Goal: Transaction & Acquisition: Purchase product/service

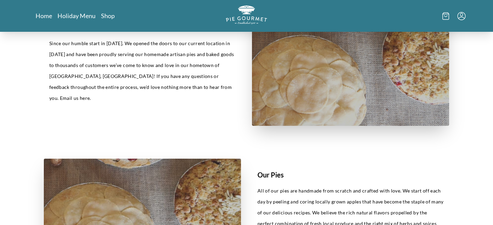
scroll to position [242, 0]
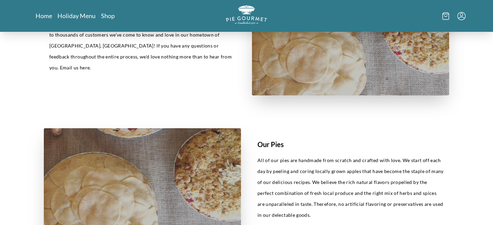
click at [460, 16] on icon "Menu" at bounding box center [462, 16] width 8 height 8
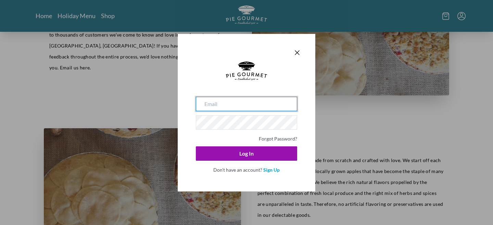
type input "[EMAIL_ADDRESS][DOMAIN_NAME]"
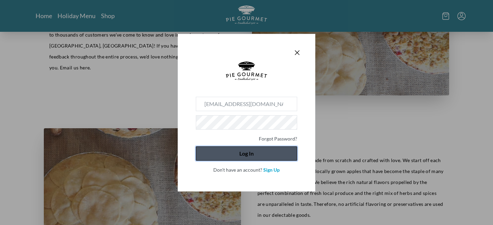
click at [247, 158] on button "Log In" at bounding box center [246, 154] width 101 height 14
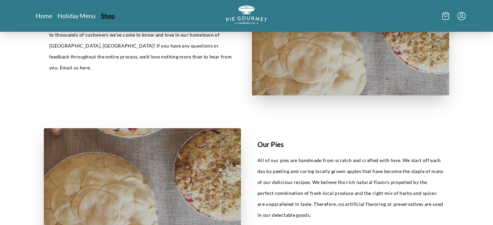
click at [107, 15] on link "Shop" at bounding box center [108, 16] width 14 height 8
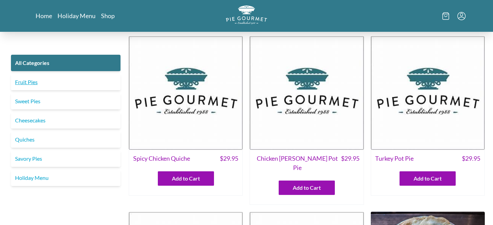
click at [44, 81] on link "Fruit Pies" at bounding box center [66, 82] width 110 height 16
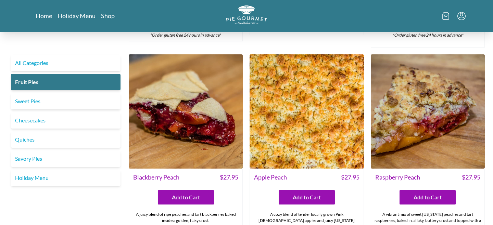
scroll to position [192, 0]
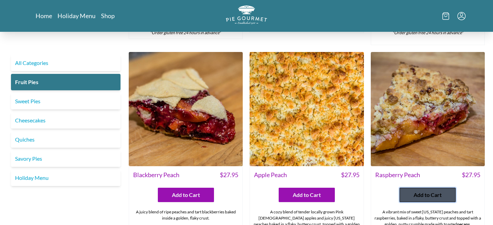
click at [432, 196] on span "Add to Cart" at bounding box center [428, 195] width 28 height 8
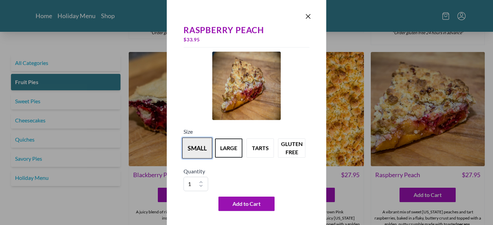
click at [200, 152] on button "small" at bounding box center [197, 148] width 30 height 21
click at [229, 150] on button "large" at bounding box center [229, 148] width 30 height 21
click at [205, 147] on button "small" at bounding box center [197, 148] width 30 height 21
click at [229, 148] on button "large" at bounding box center [229, 148] width 30 height 21
click at [308, 15] on icon "Close panel" at bounding box center [308, 16] width 8 height 8
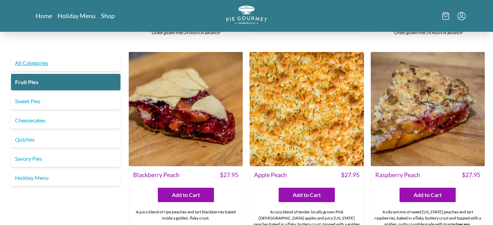
click at [49, 66] on link "All Categories" at bounding box center [66, 63] width 110 height 16
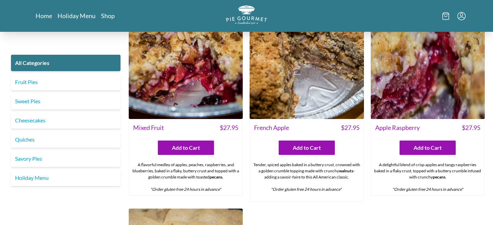
scroll to position [2055, 0]
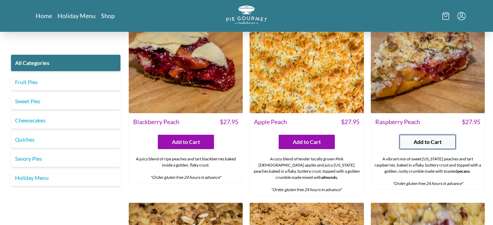
click at [444, 135] on button "Add to Cart" at bounding box center [428, 142] width 56 height 14
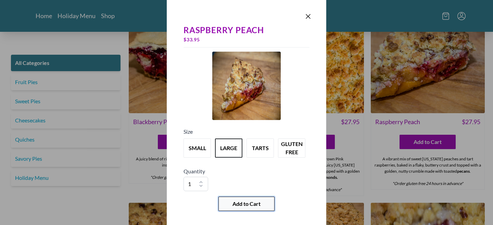
click at [253, 201] on span "Add to Cart" at bounding box center [247, 204] width 28 height 8
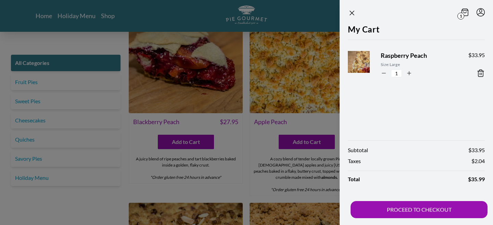
click at [410, 128] on div "My Cart Raspberry Peach Size: Large 1 $ 33.95" at bounding box center [416, 78] width 153 height 110
click at [351, 12] on icon "Close panel" at bounding box center [352, 13] width 4 height 4
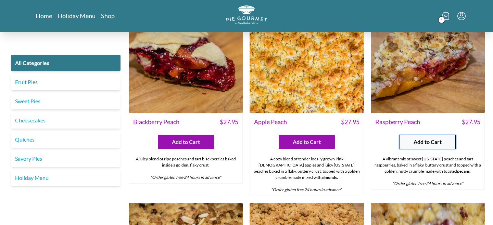
click at [415, 138] on span "Add to Cart" at bounding box center [428, 142] width 28 height 8
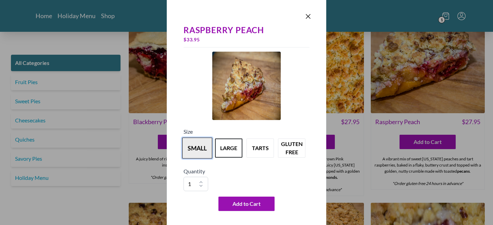
click at [189, 143] on button "small" at bounding box center [197, 148] width 30 height 21
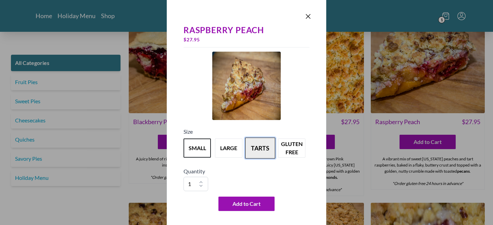
click at [256, 153] on button "tarts" at bounding box center [260, 148] width 30 height 21
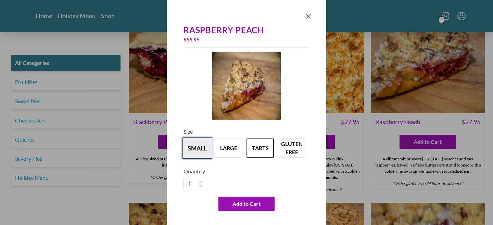
click at [198, 143] on button "small" at bounding box center [197, 148] width 30 height 21
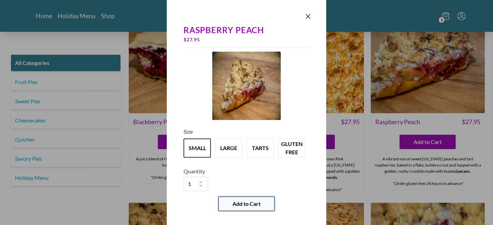
click at [245, 201] on span "Add to Cart" at bounding box center [247, 204] width 28 height 8
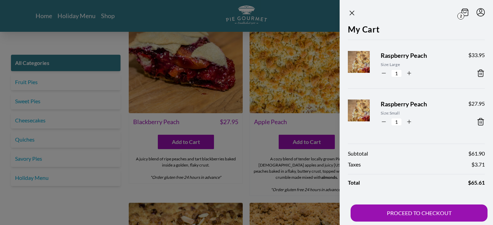
click at [482, 74] on icon at bounding box center [481, 73] width 8 height 8
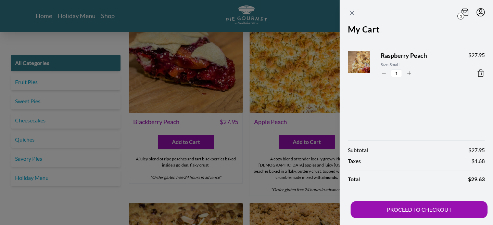
click at [353, 15] on icon "Close panel" at bounding box center [352, 13] width 8 height 8
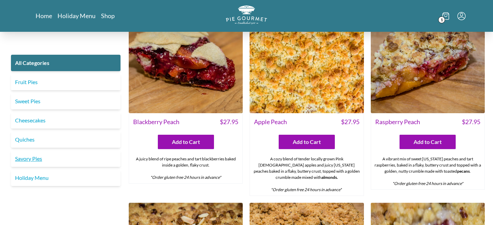
click at [38, 156] on link "Savory Pies" at bounding box center [66, 159] width 110 height 16
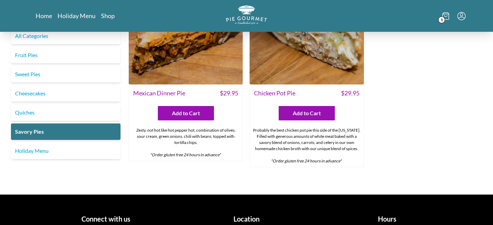
scroll to position [452, 0]
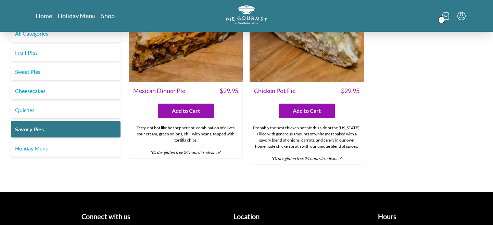
click at [293, 135] on div "Probably the best chicken pot pie this side of the [US_STATE]. Filled with gene…" at bounding box center [306, 143] width 113 height 42
click at [297, 107] on span "Add to Cart" at bounding box center [307, 111] width 28 height 8
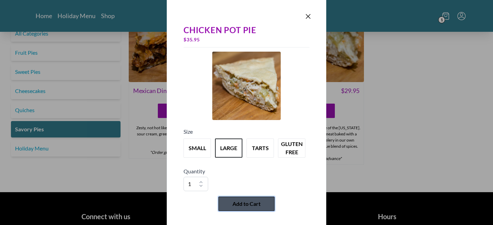
click at [259, 203] on span "Add to Cart" at bounding box center [247, 204] width 28 height 8
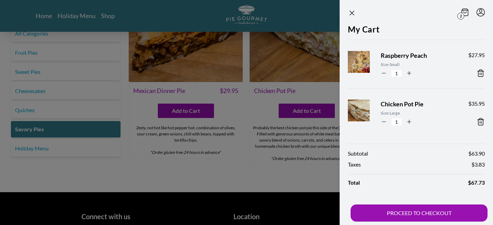
scroll to position [3, 0]
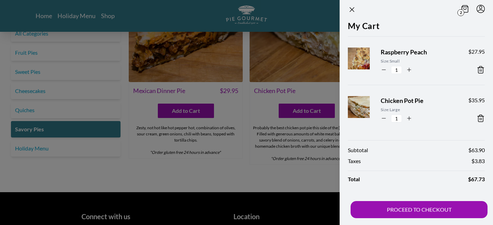
click at [248, 76] on div at bounding box center [246, 112] width 493 height 225
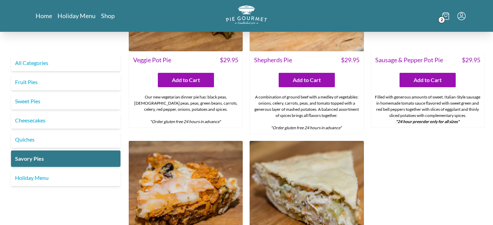
scroll to position [480, 0]
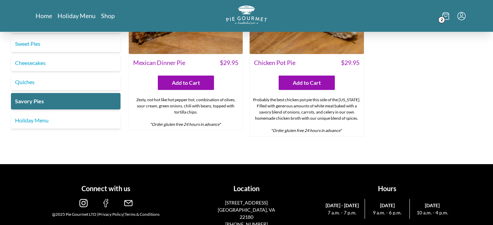
click at [444, 18] on span "2" at bounding box center [442, 19] width 7 height 7
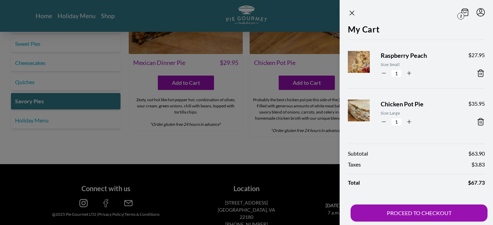
scroll to position [3, 0]
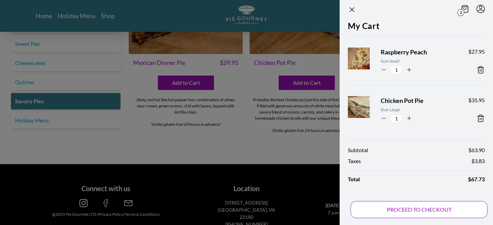
click at [423, 216] on button "PROCEED TO CHECKOUT" at bounding box center [419, 209] width 137 height 17
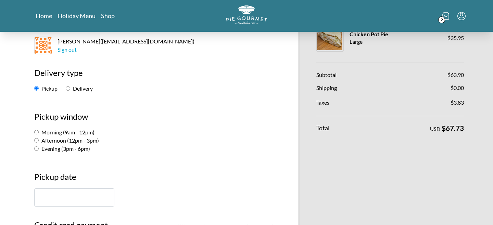
scroll to position [61, 0]
click at [66, 148] on label "Evening (3pm - 6pm)" at bounding box center [62, 148] width 56 height 7
click at [39, 148] on input "Evening (3pm - 6pm)" at bounding box center [36, 148] width 4 height 4
radio input "true"
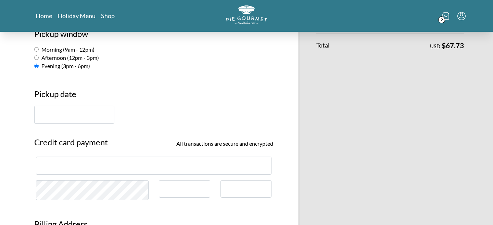
scroll to position [150, 0]
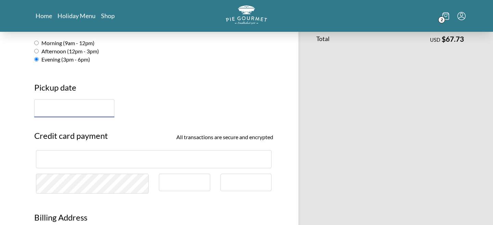
click at [83, 110] on input "text" at bounding box center [74, 108] width 80 height 18
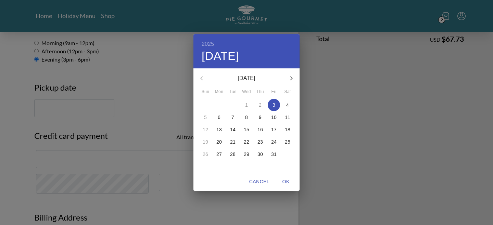
click at [277, 107] on span "3" at bounding box center [274, 105] width 12 height 7
click at [288, 182] on span "OK" at bounding box center [286, 182] width 16 height 9
type input "[DATE]"
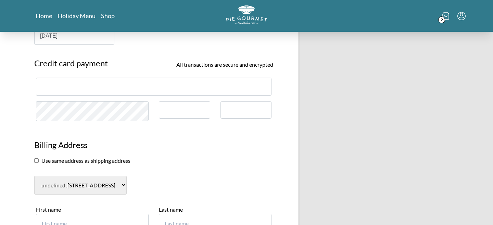
scroll to position [223, 0]
click at [37, 145] on h3 "Billing Address" at bounding box center [153, 148] width 239 height 18
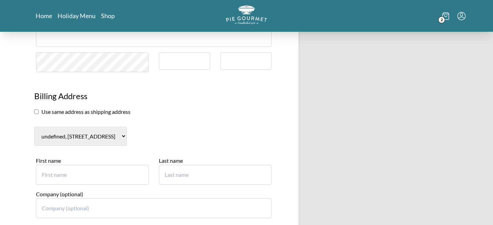
scroll to position [274, 0]
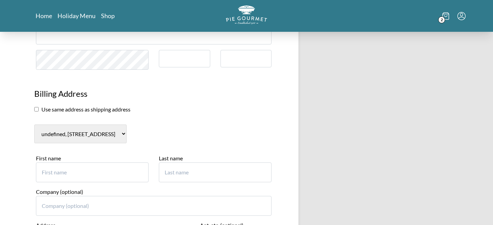
click at [34, 110] on input "checkbox" at bounding box center [36, 109] width 4 height 4
checkbox input "true"
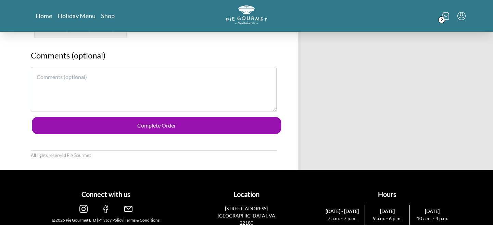
scroll to position [387, 0]
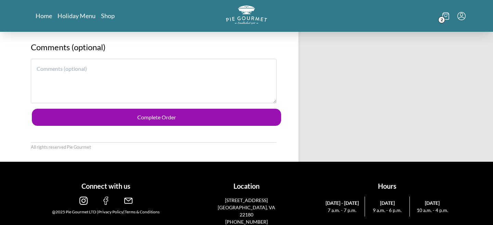
click at [86, 67] on textarea at bounding box center [154, 81] width 246 height 45
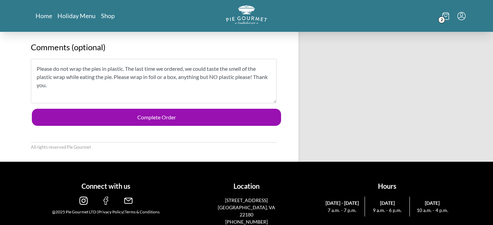
click at [121, 70] on textarea "Please do not wrap the pies in plastic. The last time we ordered, we could tast…" at bounding box center [154, 81] width 246 height 45
click at [122, 70] on textarea "Please do not wrap the pies in plastic. The last time we ordered, we could tast…" at bounding box center [154, 81] width 246 height 45
click at [247, 72] on textarea "Please do not wrap the pies in plastic wrap. The last time we ordered, we could…" at bounding box center [154, 81] width 246 height 45
click at [161, 76] on textarea "Please do not wrap the pies in plastic wrap. The last time we ordered, we could…" at bounding box center [154, 81] width 246 height 45
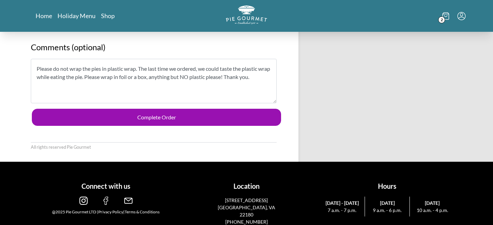
click at [269, 79] on textarea "Please do not wrap the pies in plastic wrap. The last time we ordered, we could…" at bounding box center [154, 81] width 246 height 45
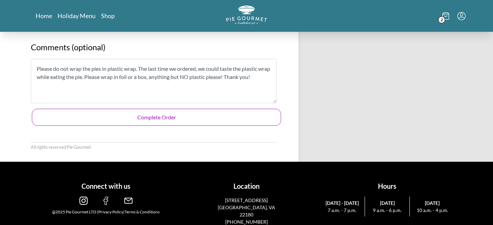
type textarea "Please do not wrap the pies in plastic wrap. The last time we ordered, we could…"
click at [216, 118] on button "Complete Order" at bounding box center [156, 117] width 249 height 17
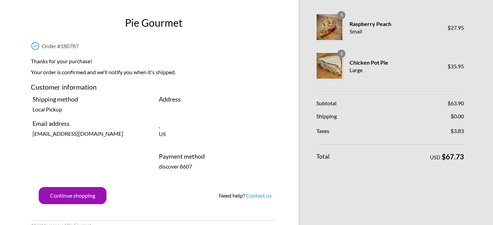
click at [83, 48] on div "Order # 180787" at bounding box center [154, 44] width 246 height 14
drag, startPoint x: 83, startPoint y: 48, endPoint x: 46, endPoint y: 48, distance: 37.0
click at [46, 48] on div "Order # 180787" at bounding box center [154, 44] width 246 height 14
copy span "Order # 180787"
